Goal: Find specific page/section: Find specific page/section

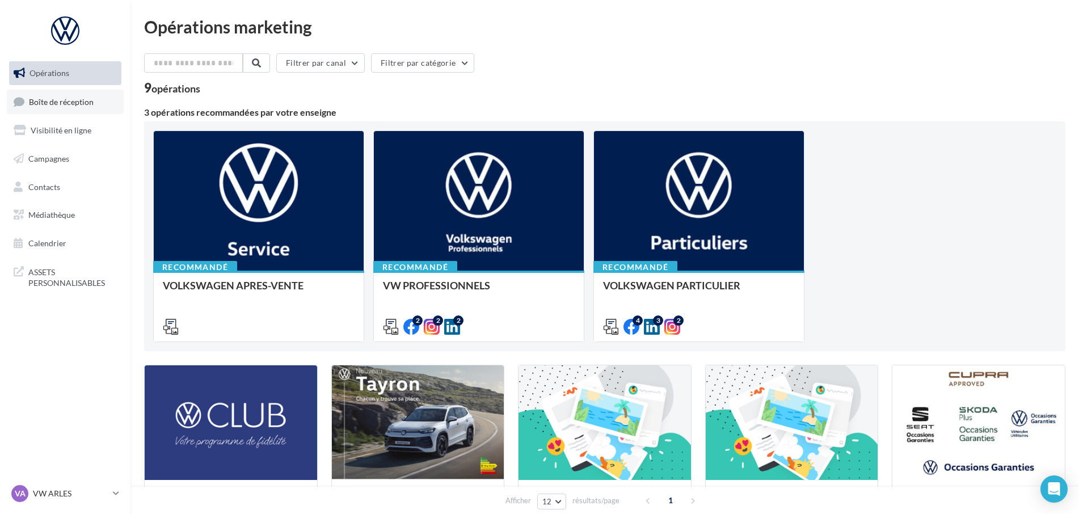
click at [100, 107] on link "Boîte de réception" at bounding box center [65, 102] width 117 height 24
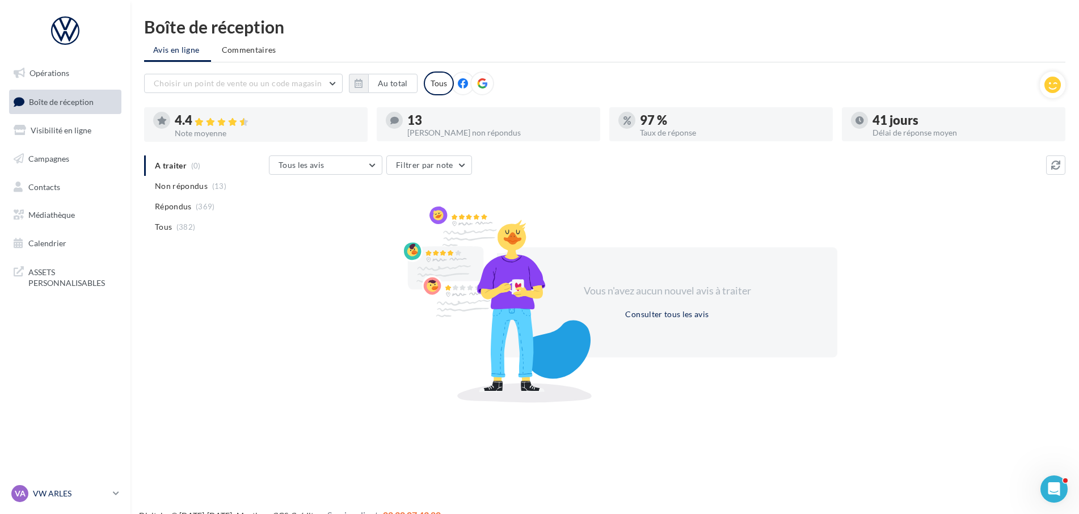
click at [72, 490] on p "VW ARLES" at bounding box center [70, 493] width 75 height 11
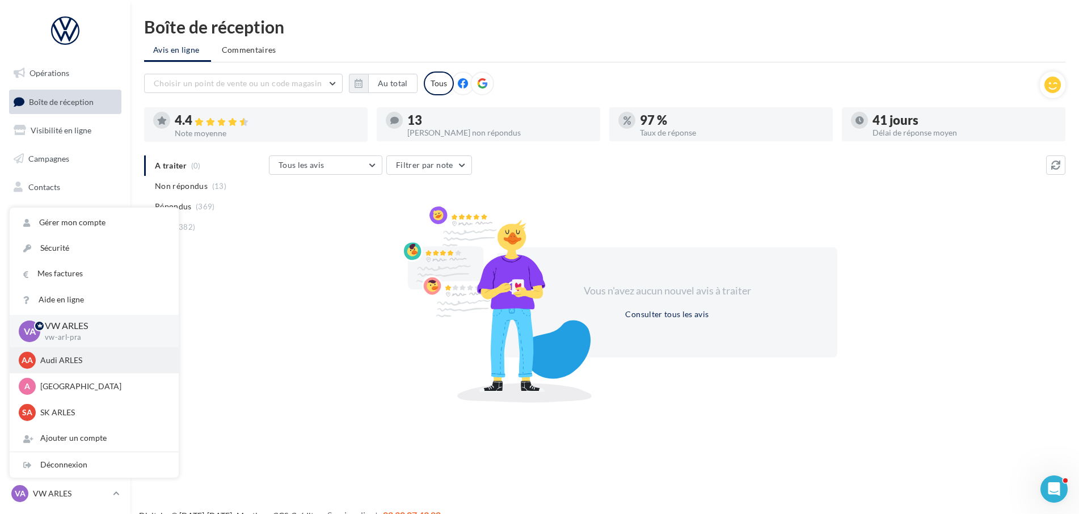
click at [59, 359] on p "Audi ARLES" at bounding box center [102, 360] width 125 height 11
